Goal: Information Seeking & Learning: Learn about a topic

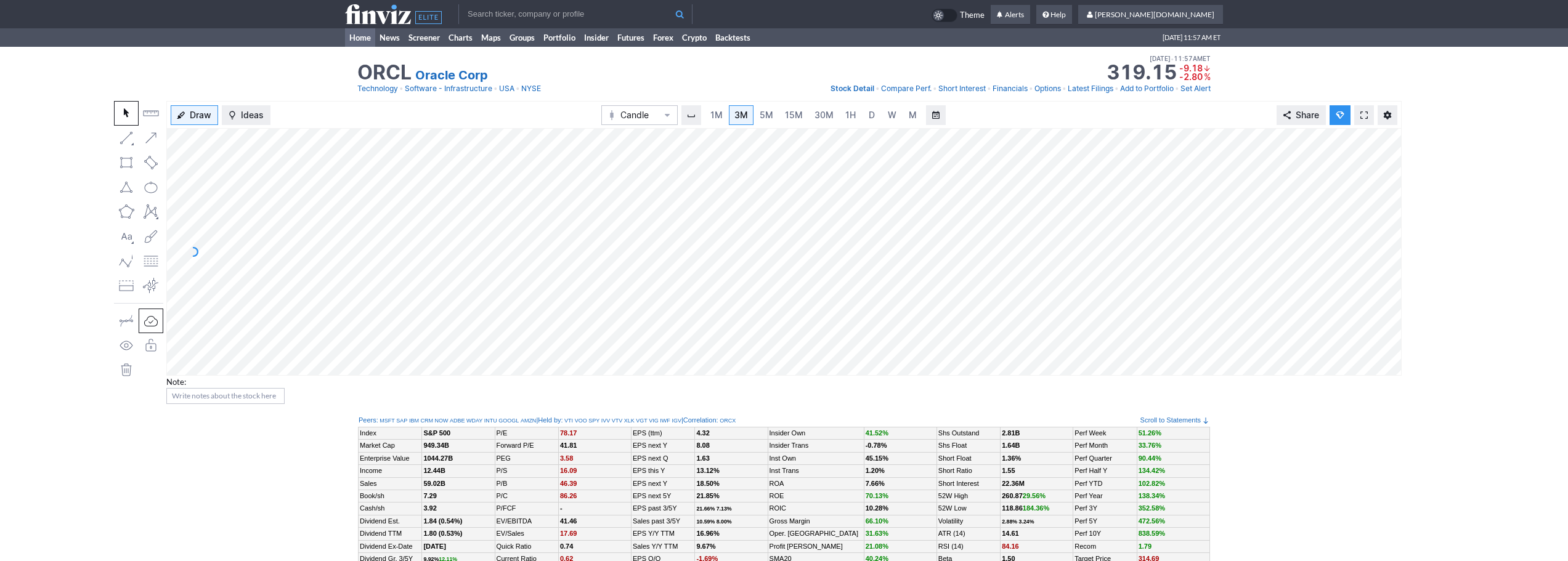
click at [355, 35] on link "Home" at bounding box center [360, 37] width 30 height 19
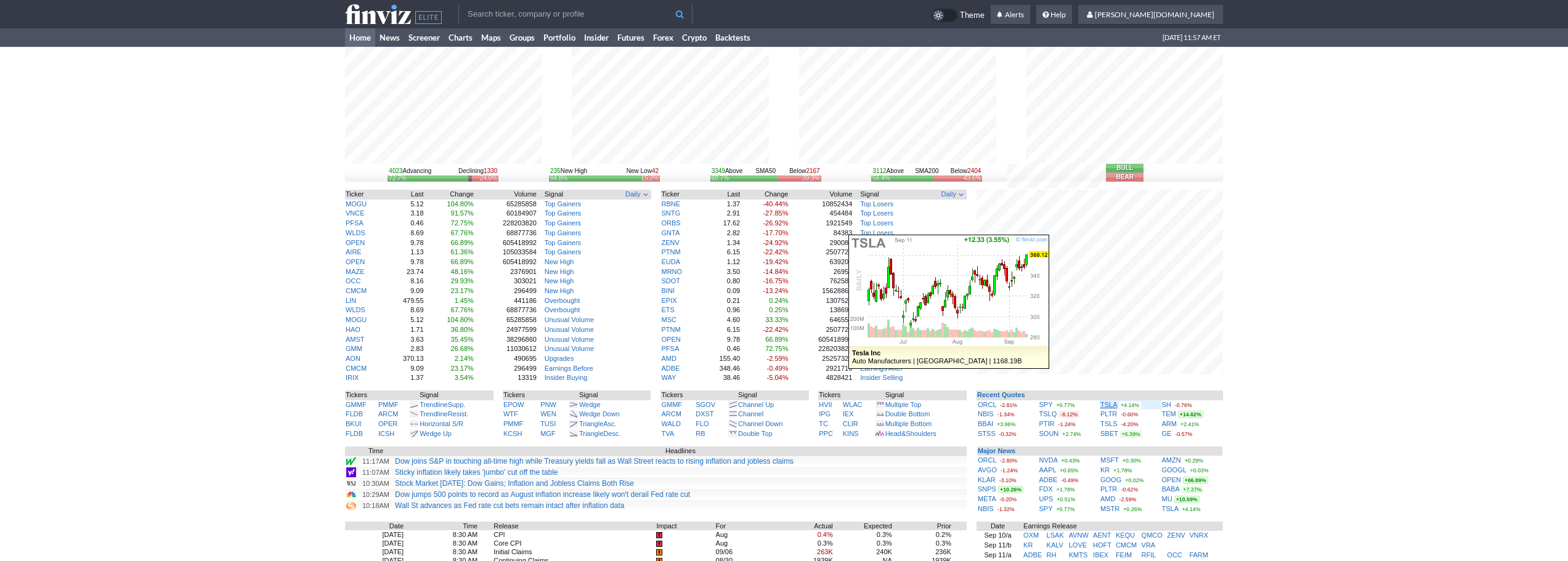
click at [1112, 404] on link "TSLA" at bounding box center [1108, 404] width 17 height 7
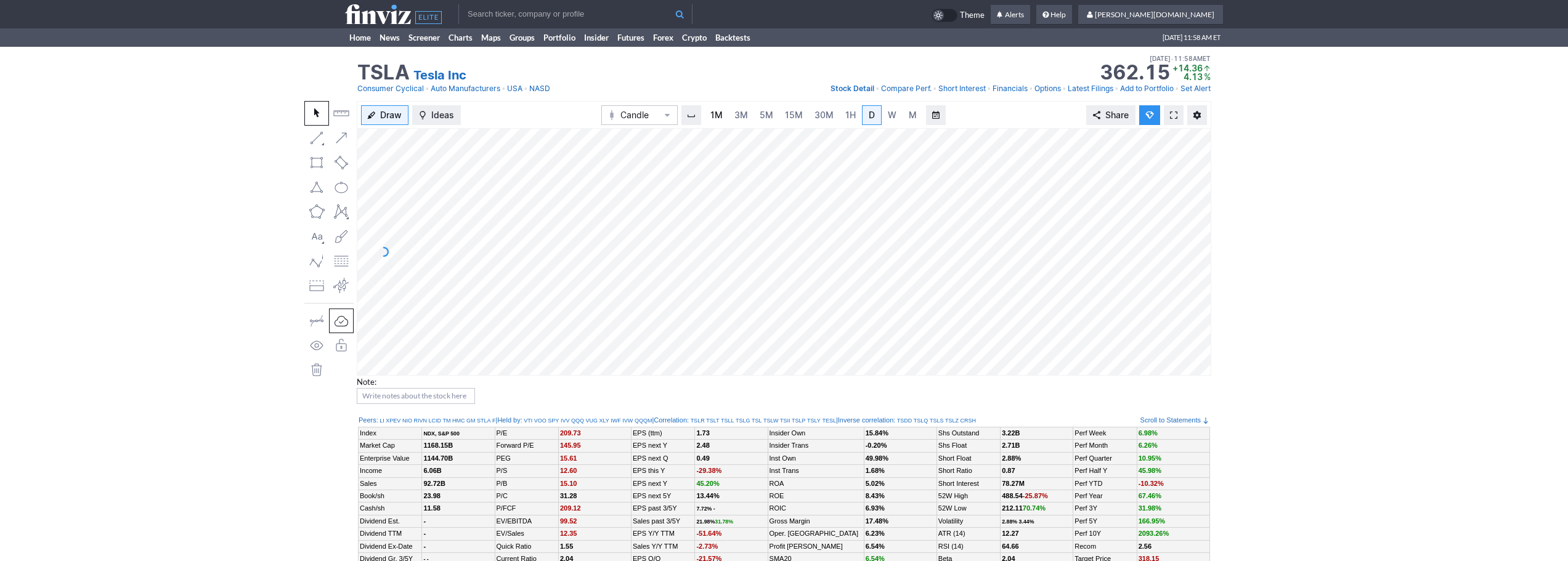
click at [725, 118] on link "1M" at bounding box center [716, 115] width 23 height 20
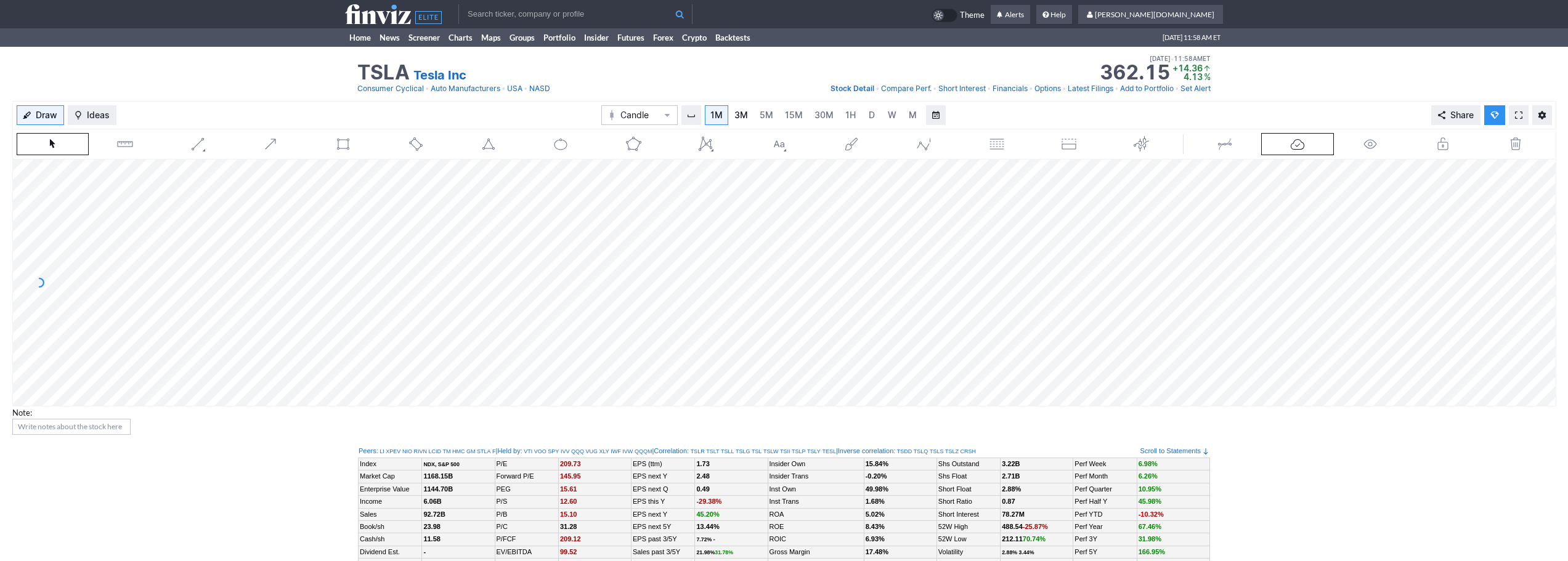
click at [742, 117] on span "3M" at bounding box center [741, 115] width 13 height 11
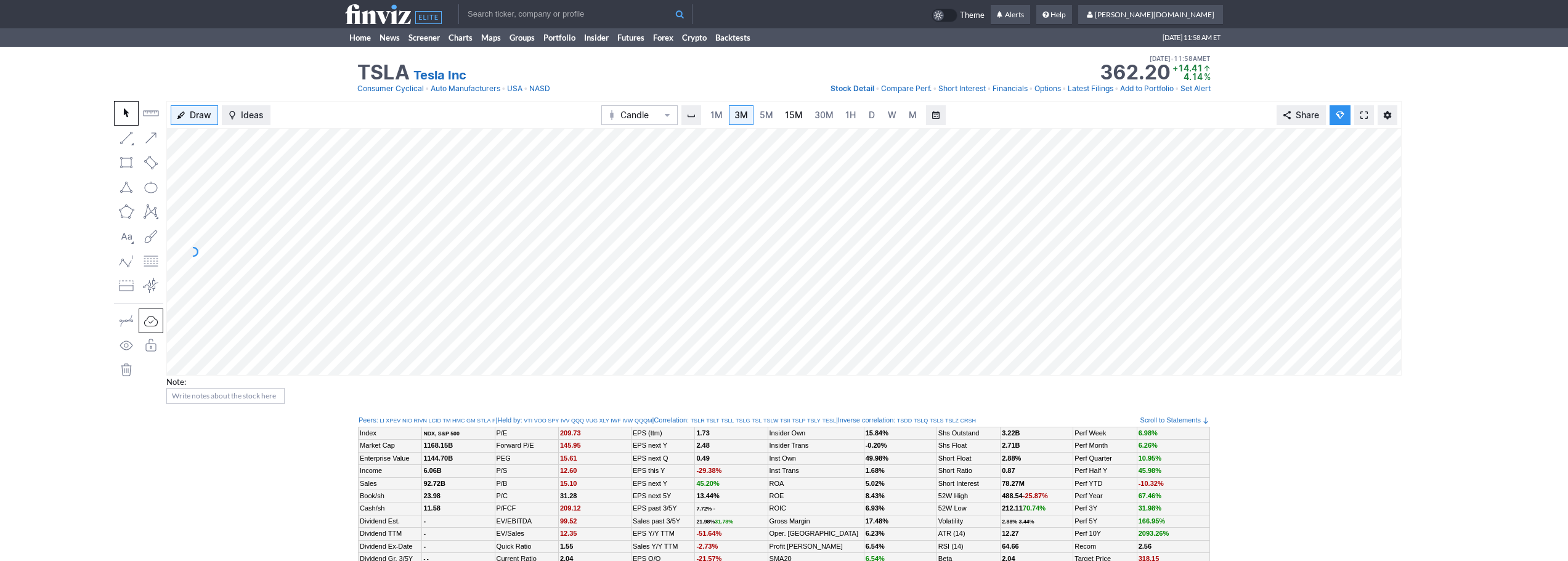
click at [797, 115] on span "15M" at bounding box center [793, 115] width 18 height 11
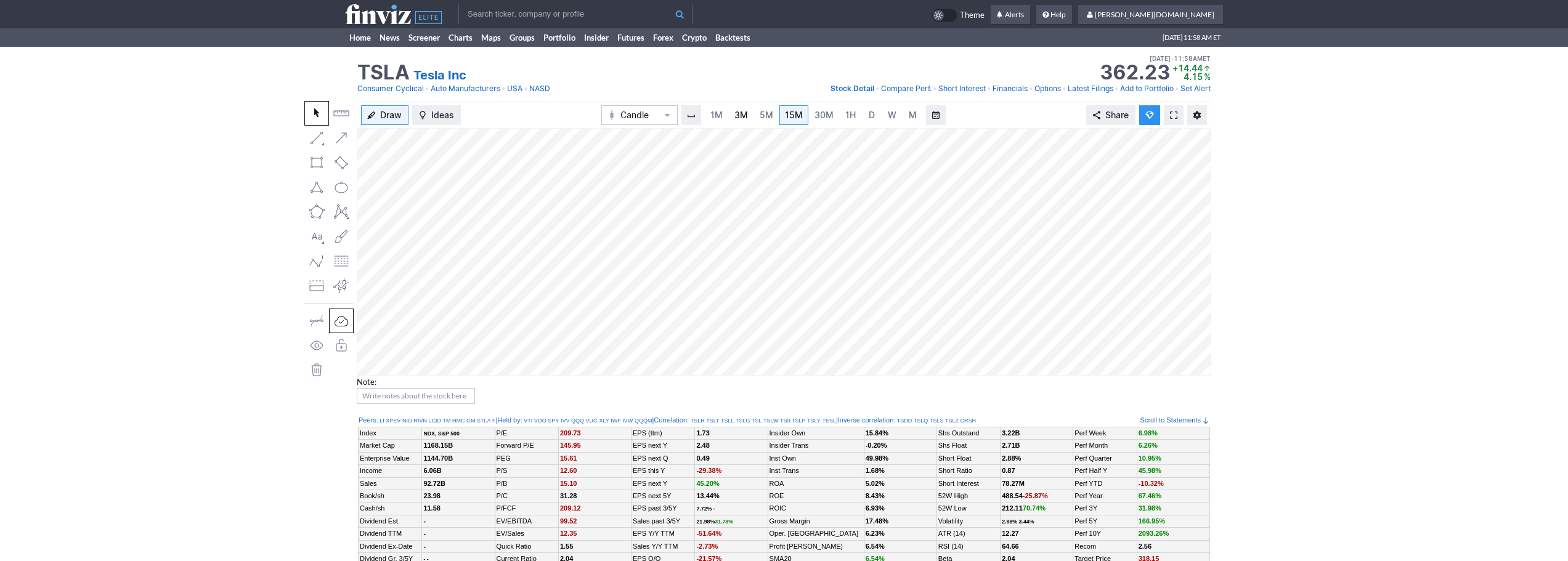
click at [747, 117] on span "3M" at bounding box center [741, 115] width 13 height 11
